Goal: Information Seeking & Learning: Learn about a topic

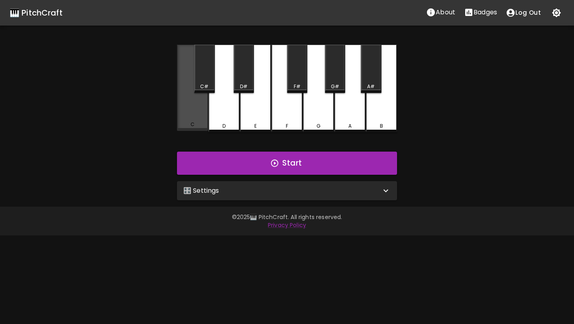
click at [197, 107] on div "C" at bounding box center [192, 88] width 31 height 86
click at [197, 107] on div "C" at bounding box center [192, 89] width 31 height 88
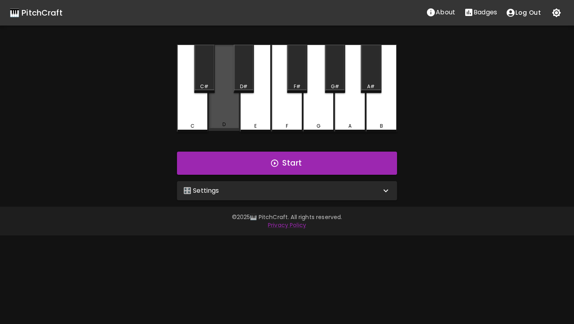
click at [223, 110] on div "D" at bounding box center [224, 88] width 31 height 86
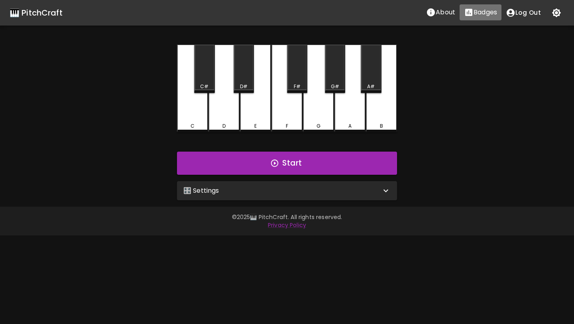
click at [482, 18] on button "Badges" at bounding box center [481, 12] width 42 height 16
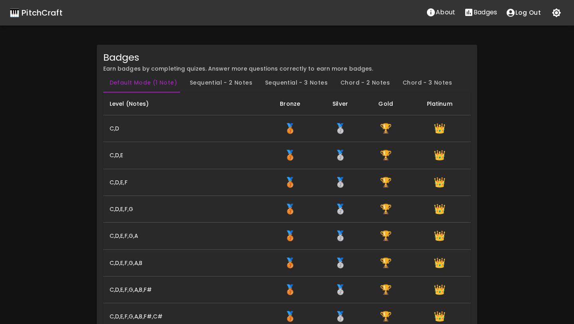
click at [57, 12] on div "🎹 PitchCraft" at bounding box center [36, 12] width 53 height 13
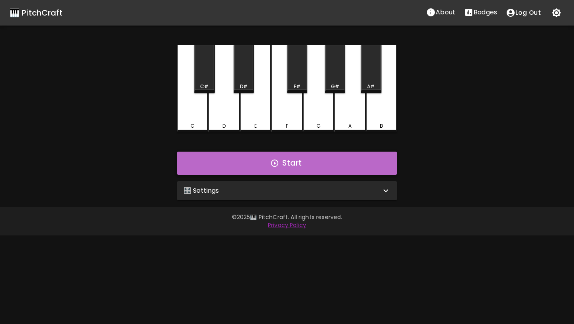
click at [227, 162] on button "Start" at bounding box center [287, 163] width 220 height 23
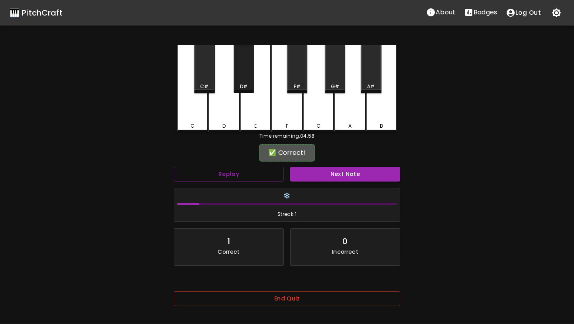
click at [240, 75] on div "D#" at bounding box center [244, 69] width 20 height 48
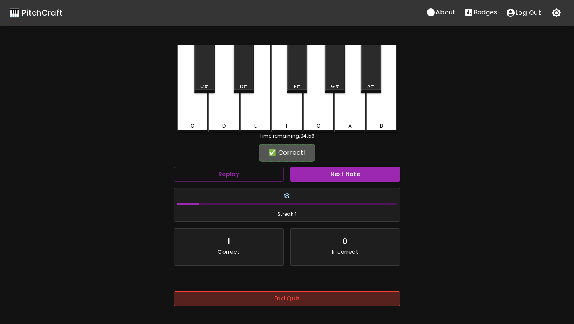
click at [283, 294] on button "End Quiz" at bounding box center [287, 298] width 227 height 15
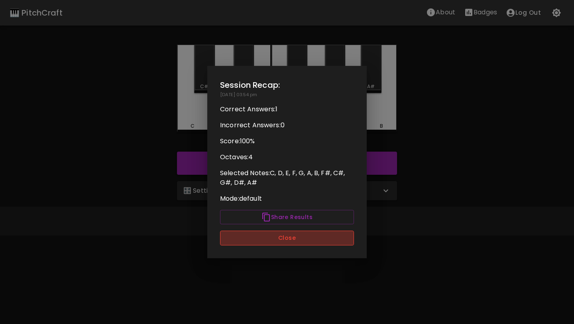
click at [278, 240] on button "Close" at bounding box center [287, 238] width 134 height 15
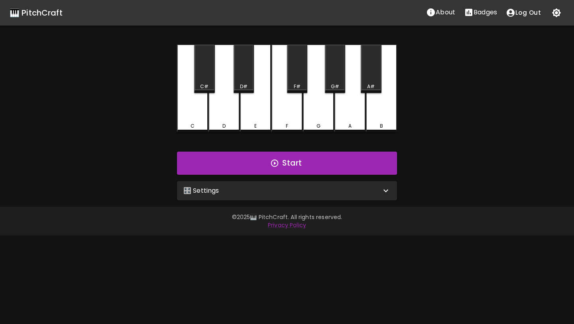
click at [241, 184] on div "🎛️ Settings" at bounding box center [287, 190] width 220 height 19
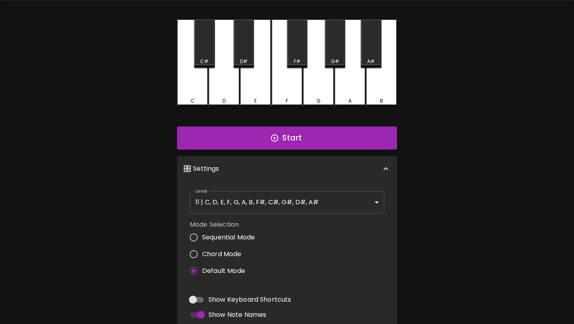
scroll to position [61, 0]
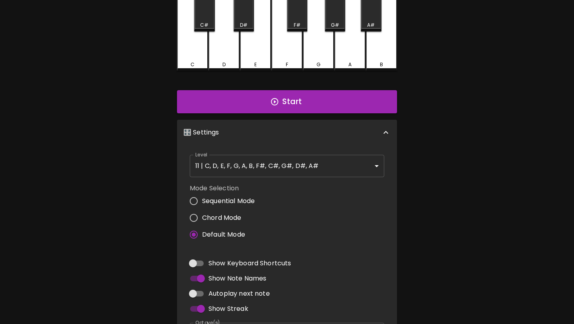
click at [235, 291] on span "Autoplay next note" at bounding box center [239, 294] width 61 height 10
click at [216, 291] on input "Autoplay next note" at bounding box center [192, 293] width 45 height 15
checkbox input "true"
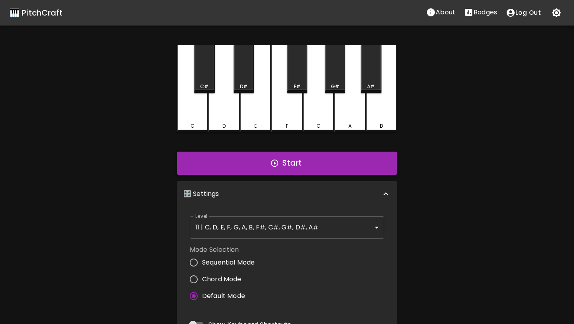
click at [286, 168] on button "Start" at bounding box center [287, 163] width 220 height 23
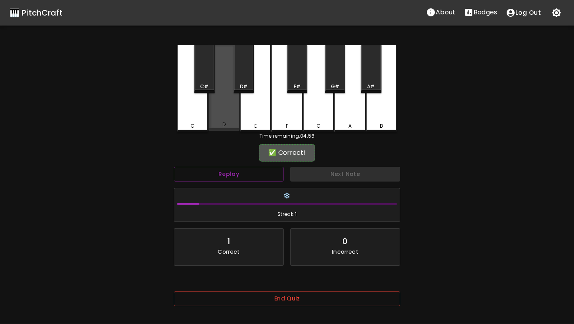
click at [225, 98] on div "D" at bounding box center [224, 88] width 31 height 86
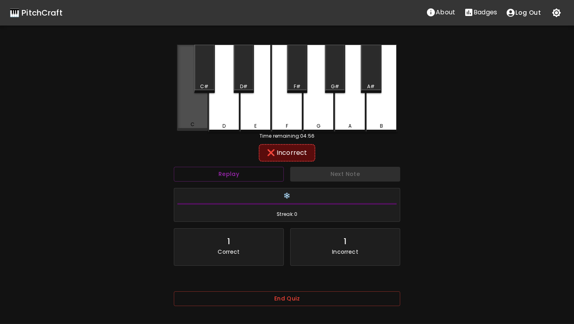
click at [205, 105] on div "C" at bounding box center [192, 88] width 31 height 86
click at [219, 108] on div "D" at bounding box center [224, 89] width 31 height 88
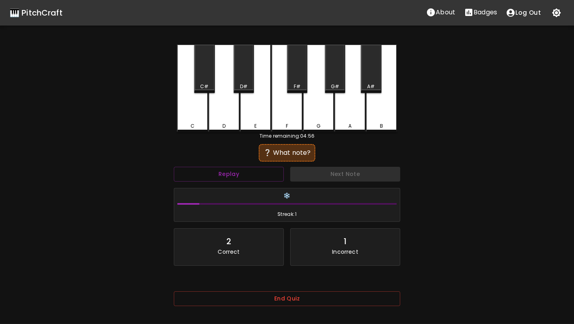
click at [221, 116] on div "D" at bounding box center [224, 89] width 31 height 88
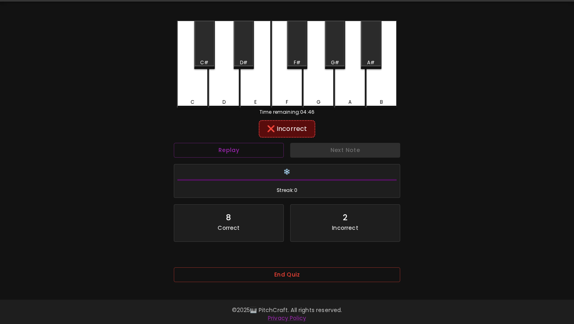
scroll to position [28, 0]
